Goal: Information Seeking & Learning: Learn about a topic

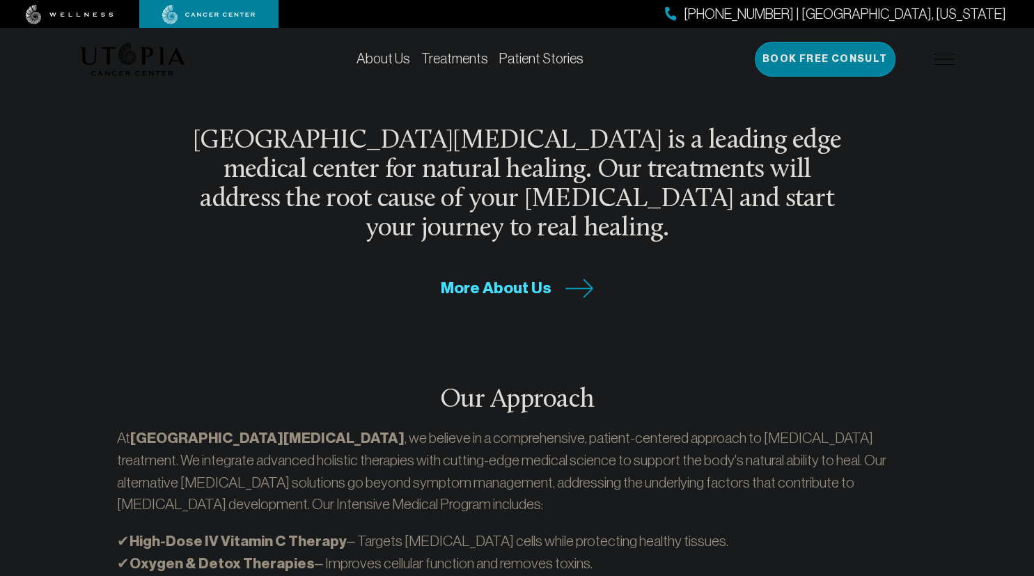
scroll to position [441, 0]
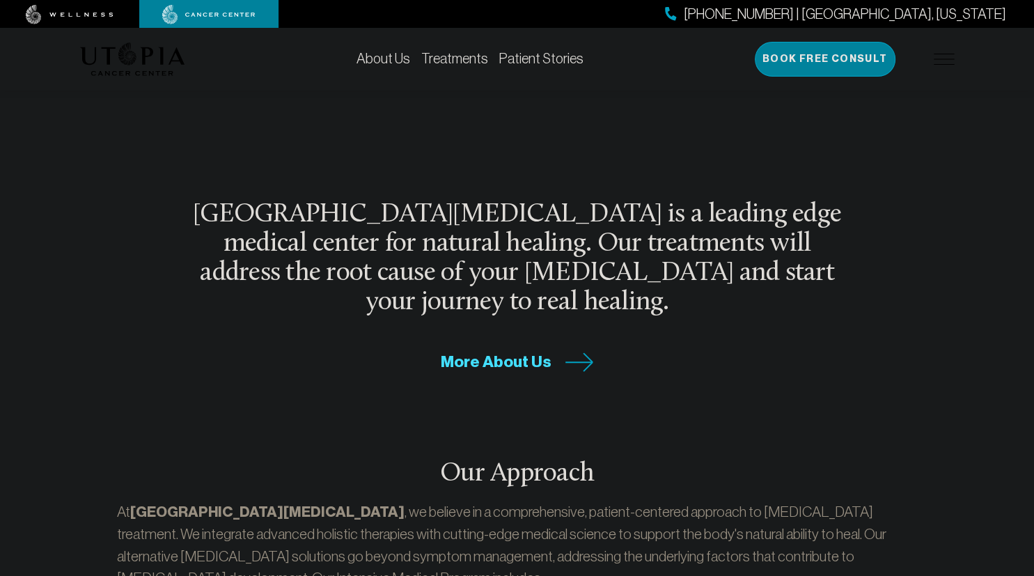
click at [498, 351] on span "More About Us" at bounding box center [496, 362] width 111 height 22
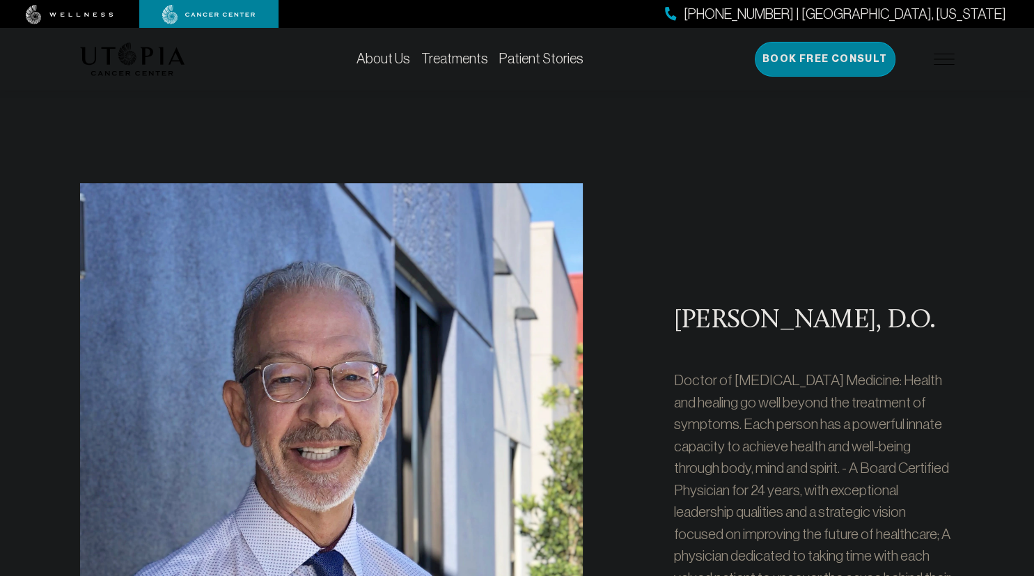
scroll to position [514, 0]
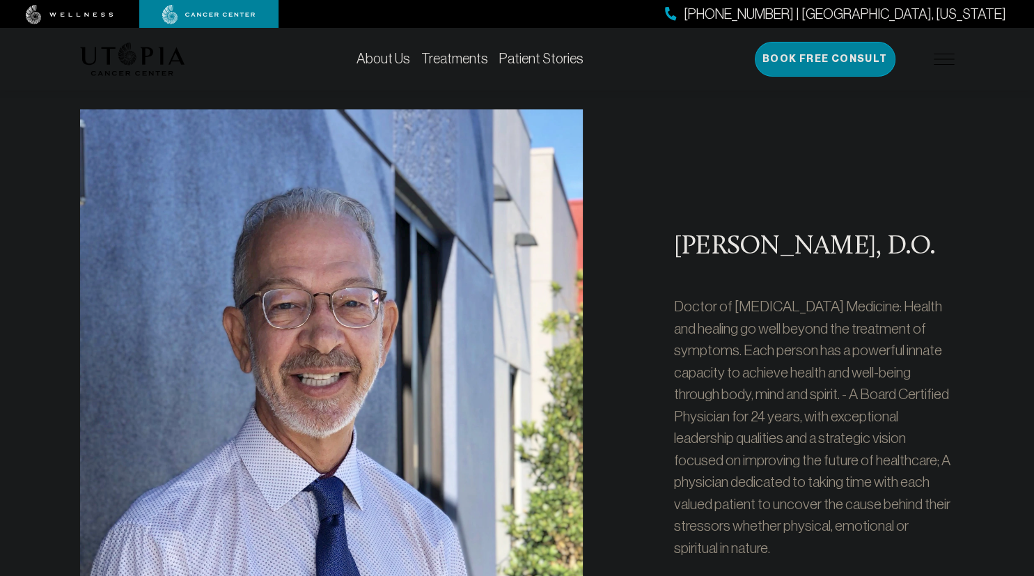
click at [709, 180] on div "[PERSON_NAME], D.O. Doctor of [MEDICAL_DATA] Medicine: Health and healing go we…" at bounding box center [813, 401] width 297 height 584
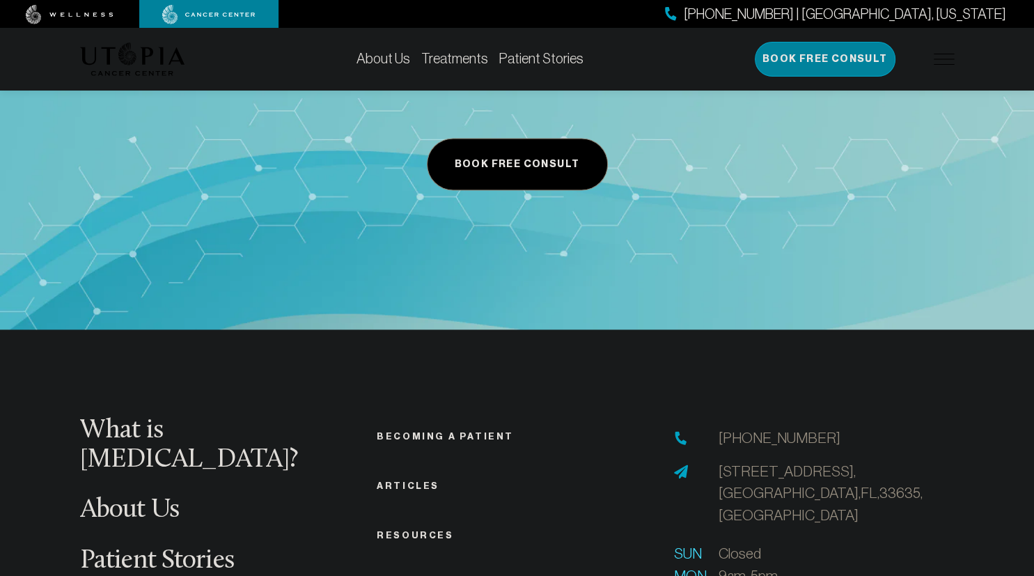
scroll to position [7056, 0]
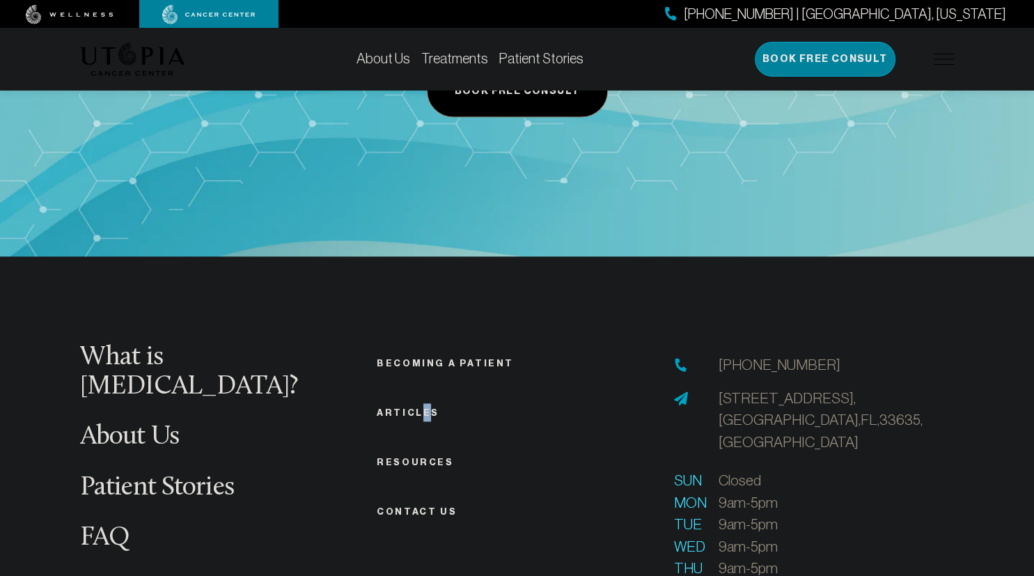
click at [422, 403] on li "Articles" at bounding box center [517, 412] width 281 height 18
click at [403, 407] on link "Articles" at bounding box center [408, 412] width 63 height 10
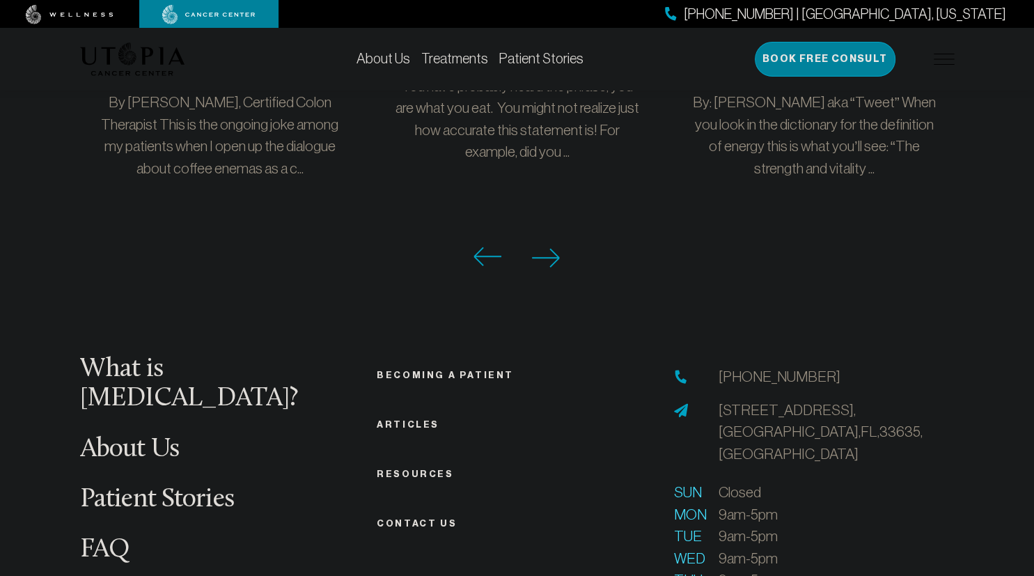
scroll to position [1617, 0]
